Goal: Find specific page/section: Find specific page/section

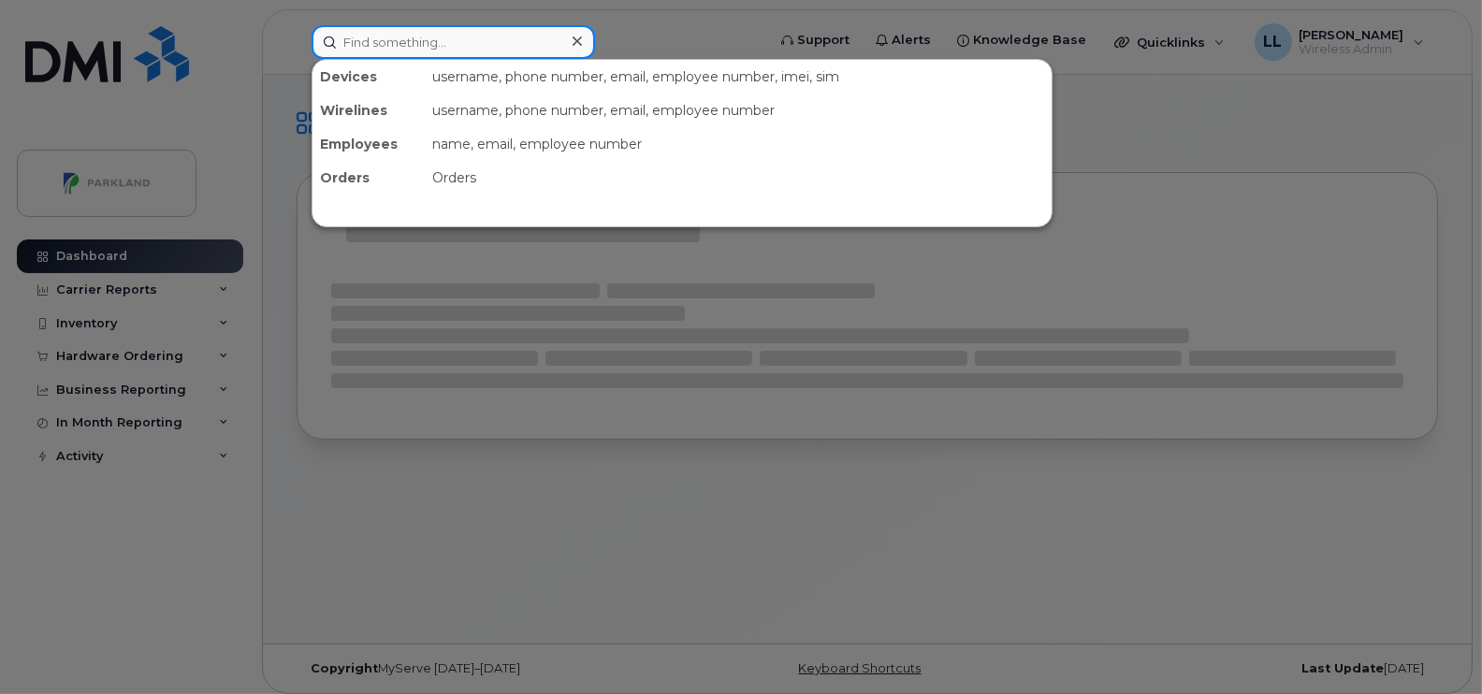
click at [443, 43] on input at bounding box center [453, 42] width 283 height 34
paste input "[PERSON_NAME]"
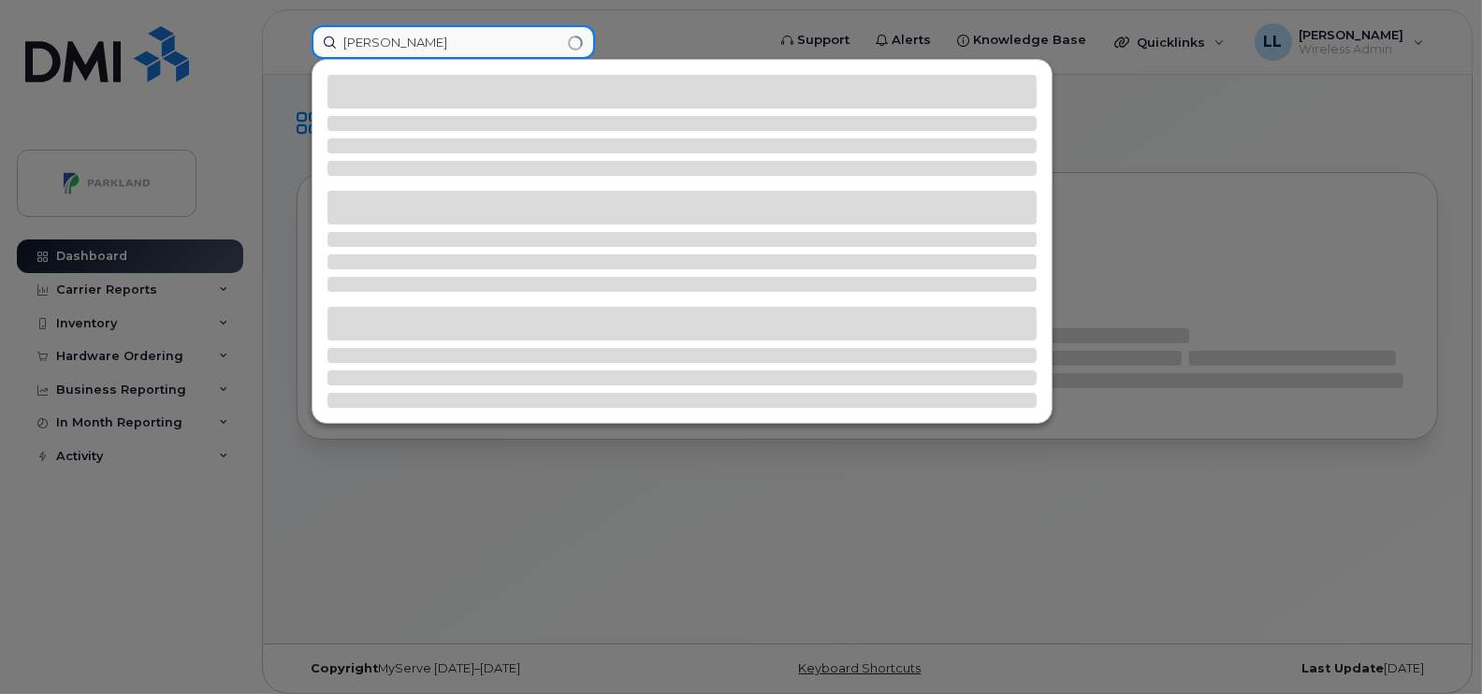
type input "[PERSON_NAME]"
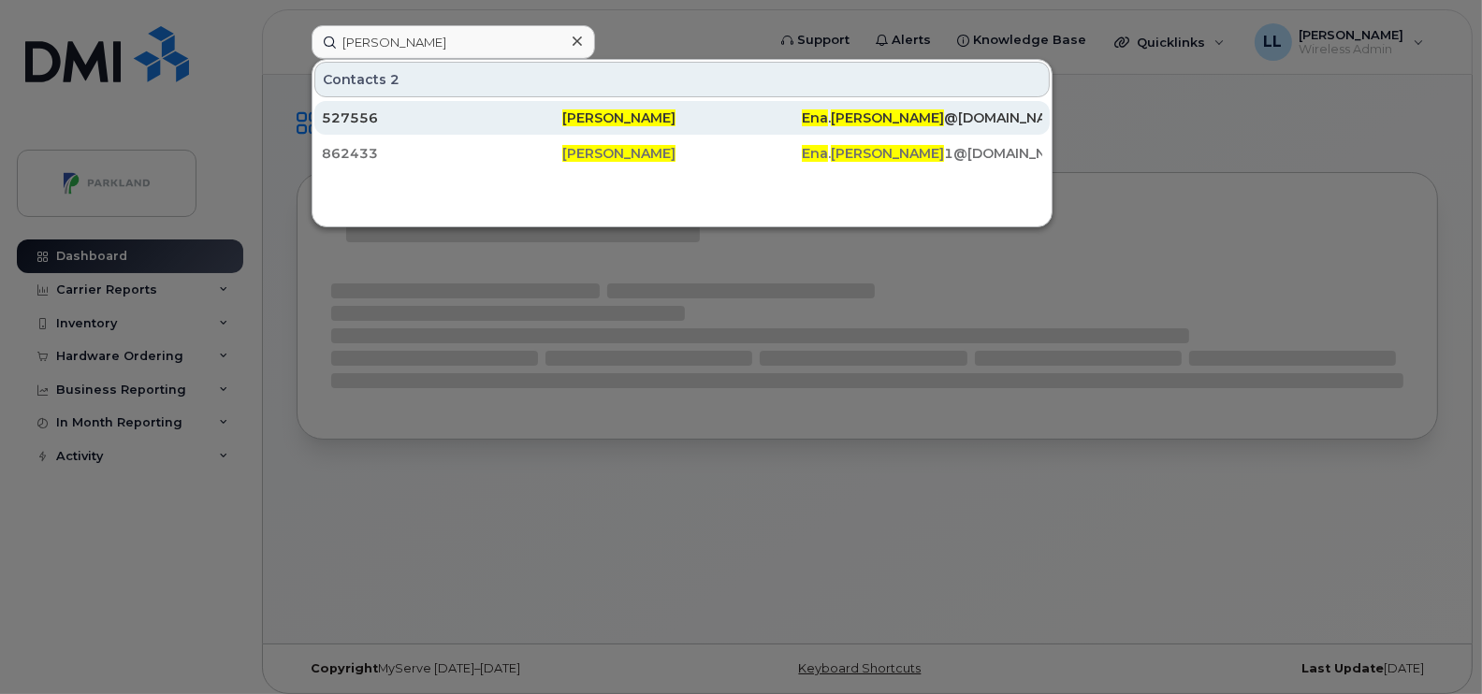
click at [370, 118] on div "527556" at bounding box center [442, 118] width 240 height 19
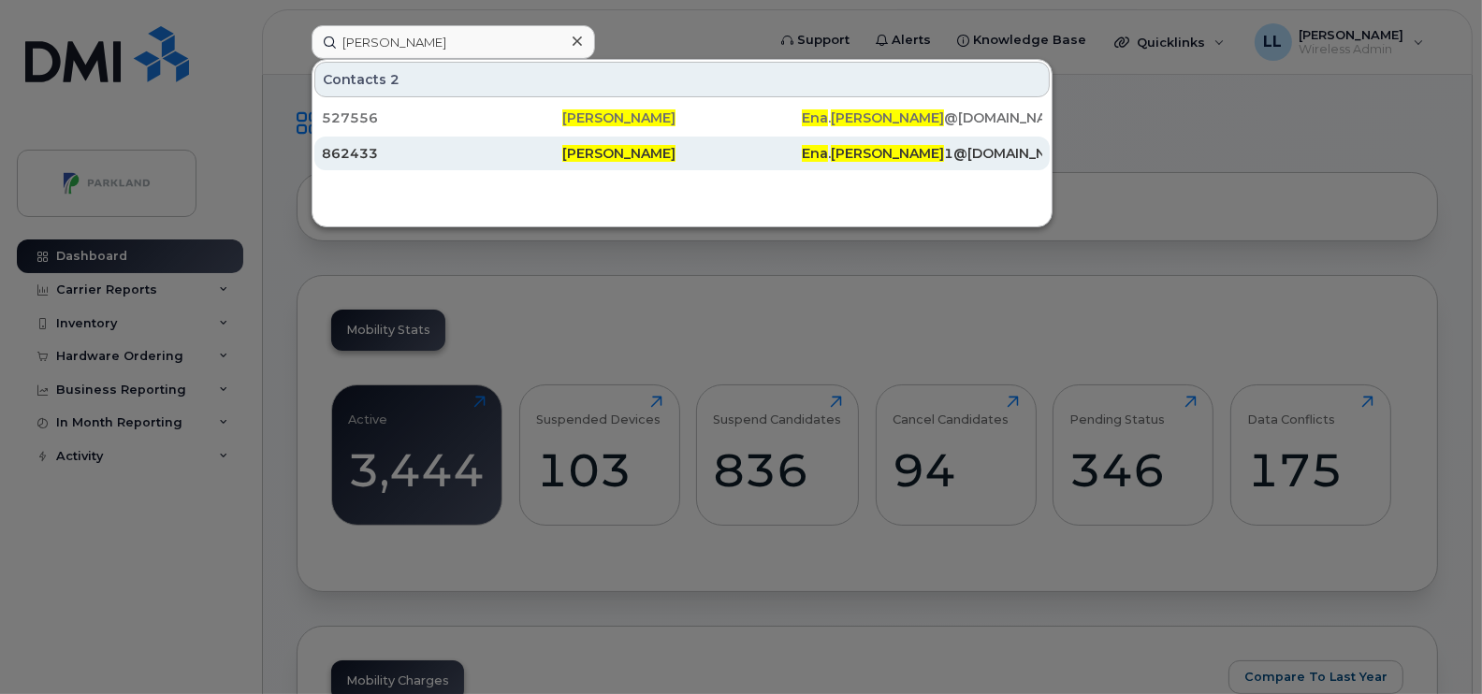
click at [432, 147] on div "862433" at bounding box center [442, 153] width 240 height 19
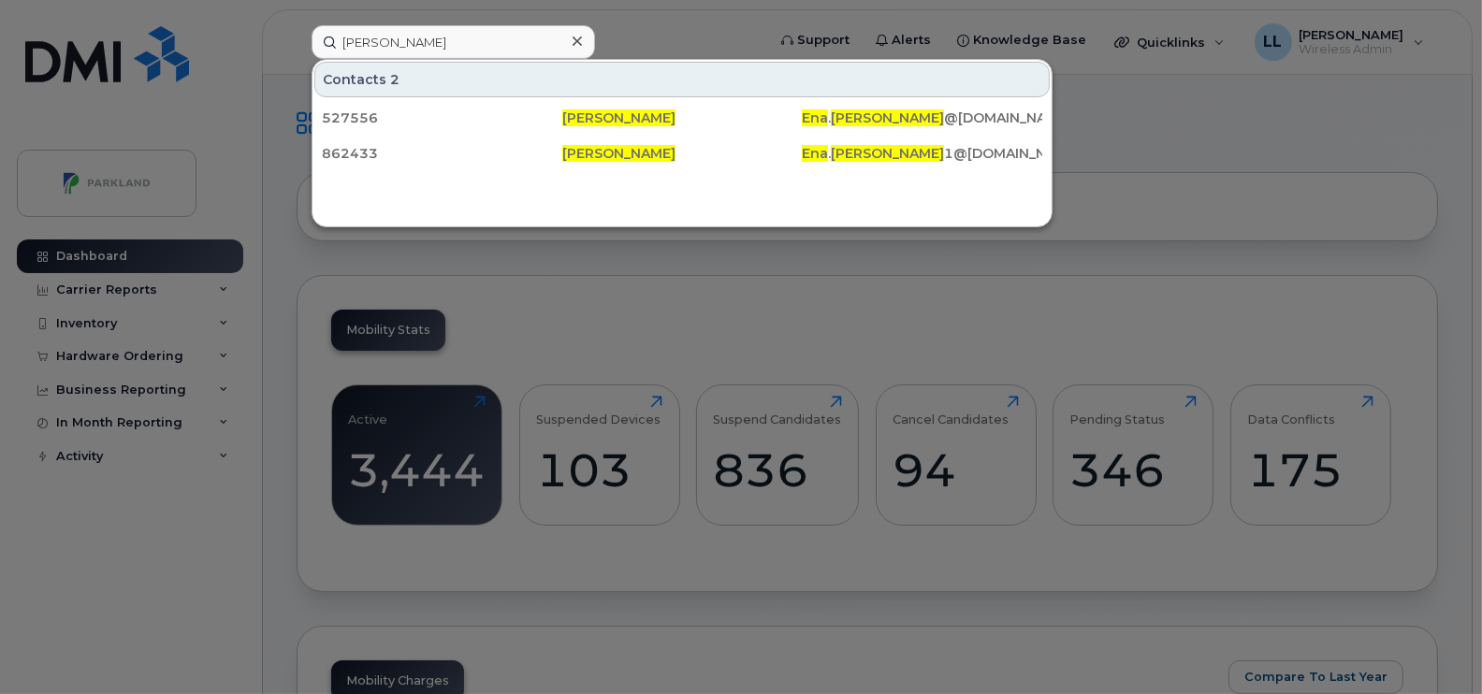
click at [573, 35] on icon at bounding box center [577, 41] width 9 height 15
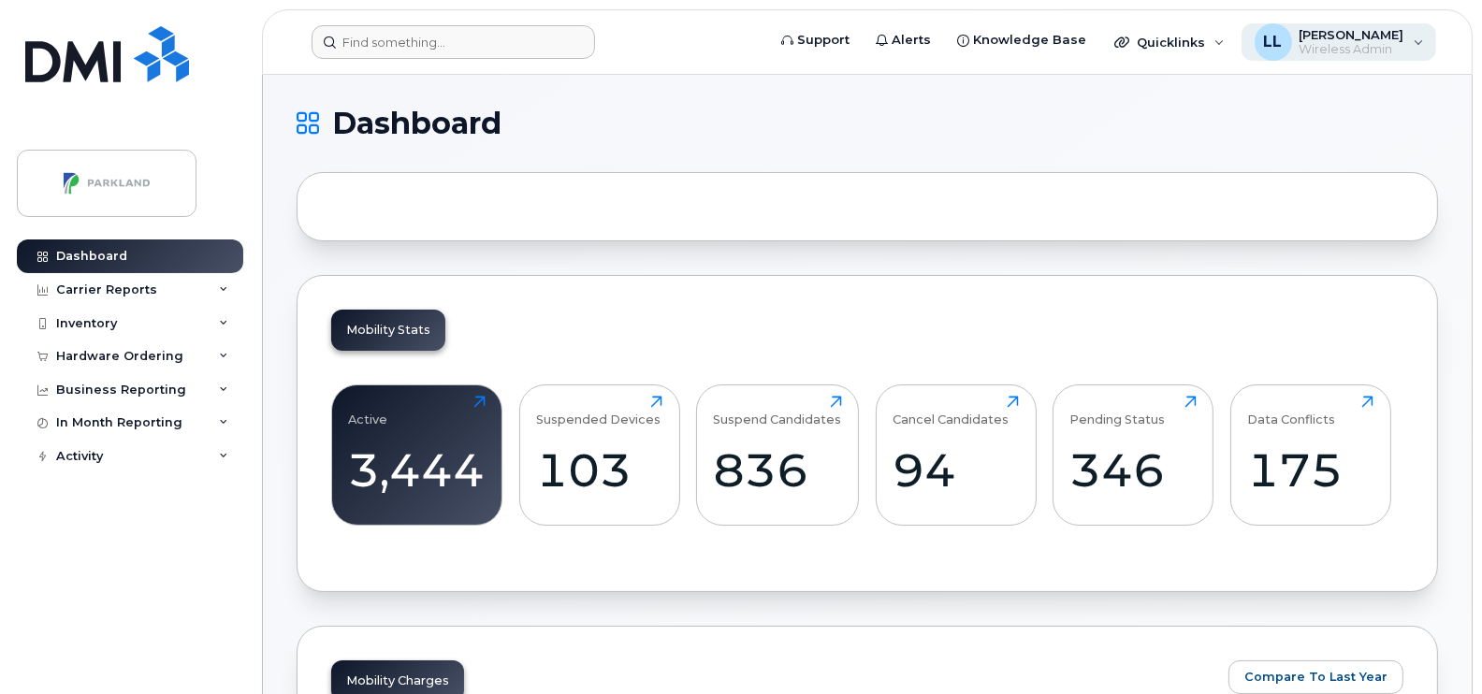
click at [1406, 46] on div "LL [PERSON_NAME] Wireless Admin" at bounding box center [1339, 41] width 196 height 37
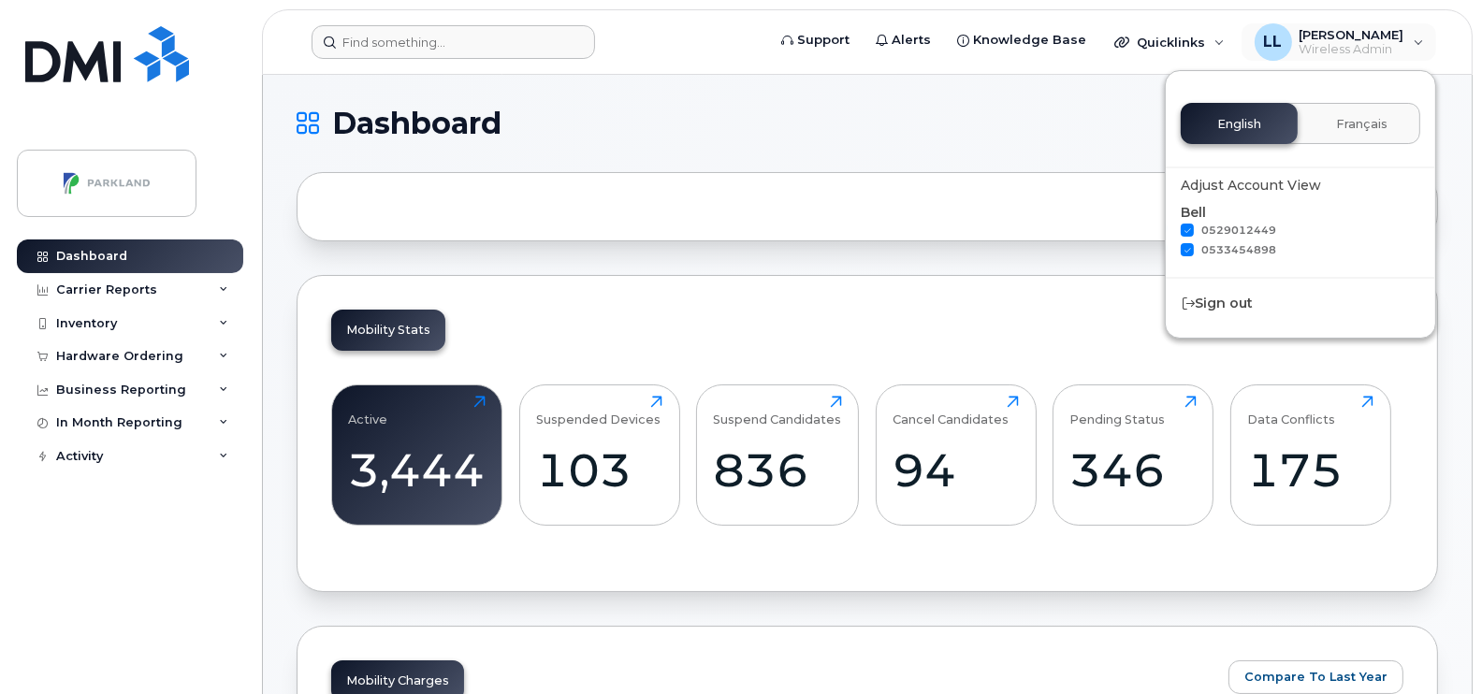
click at [908, 132] on h1 "Dashboard" at bounding box center [863, 124] width 1132 height 30
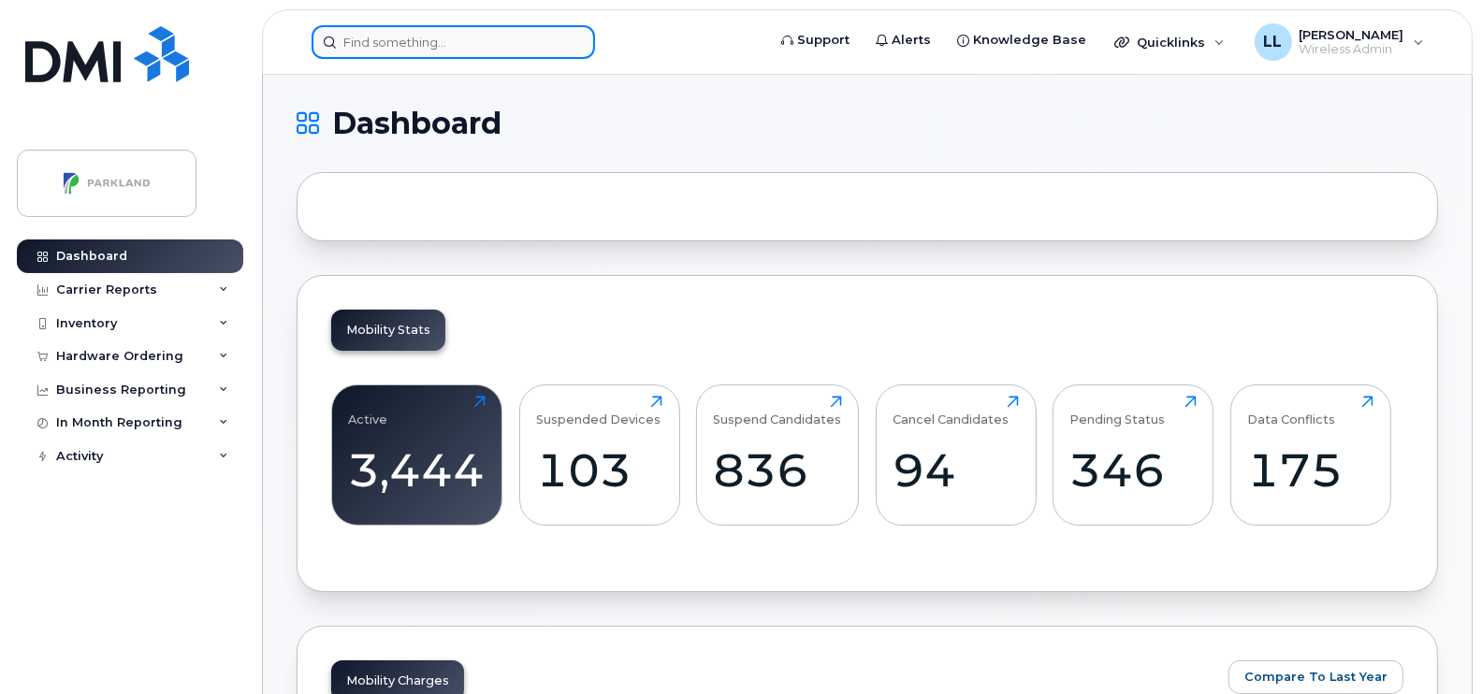
click at [368, 40] on input at bounding box center [453, 42] width 283 height 34
